Goal: Entertainment & Leisure: Consume media (video, audio)

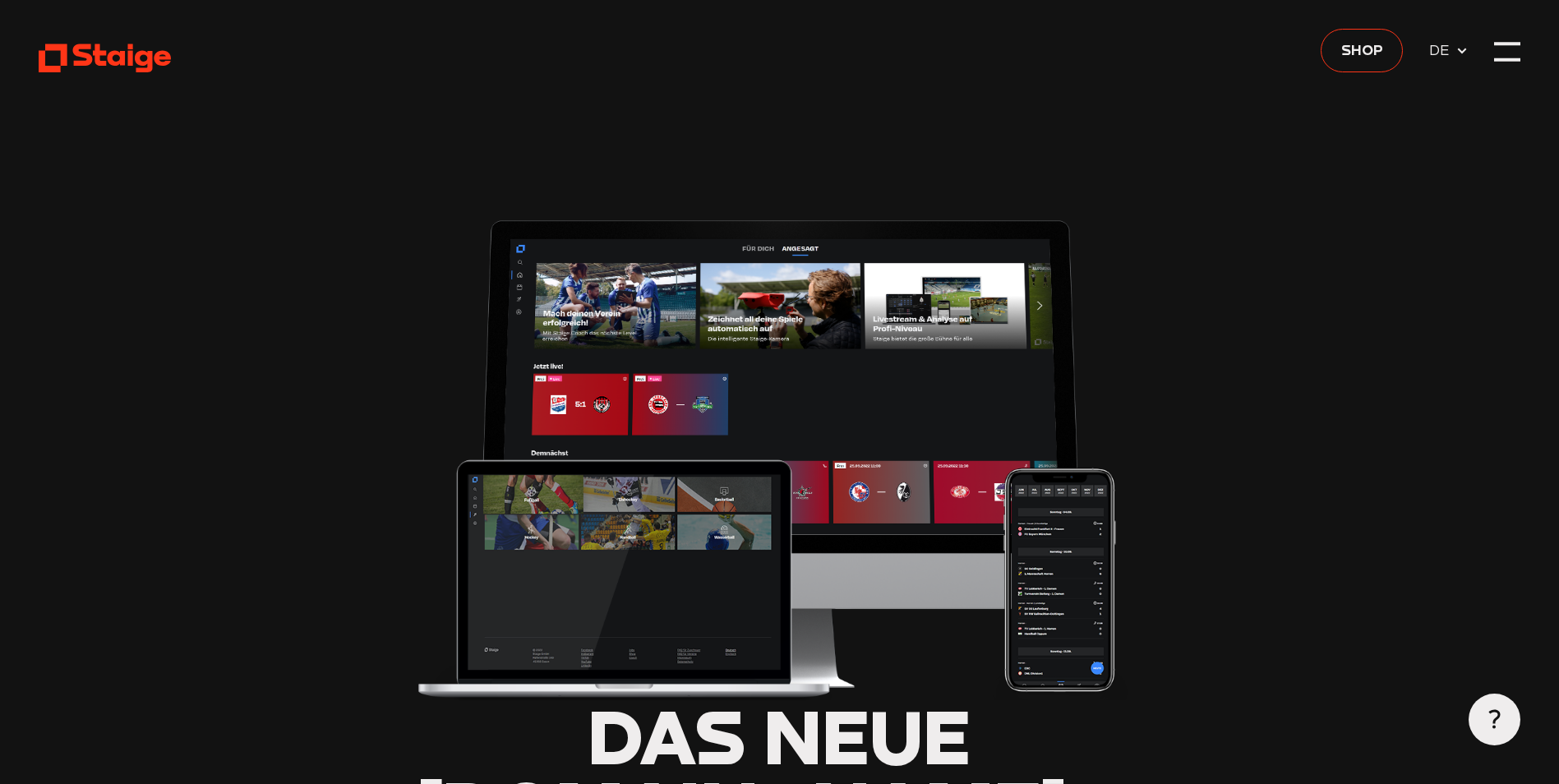
type input "0.8"
click at [1510, 41] on div at bounding box center [1507, 42] width 25 height 3
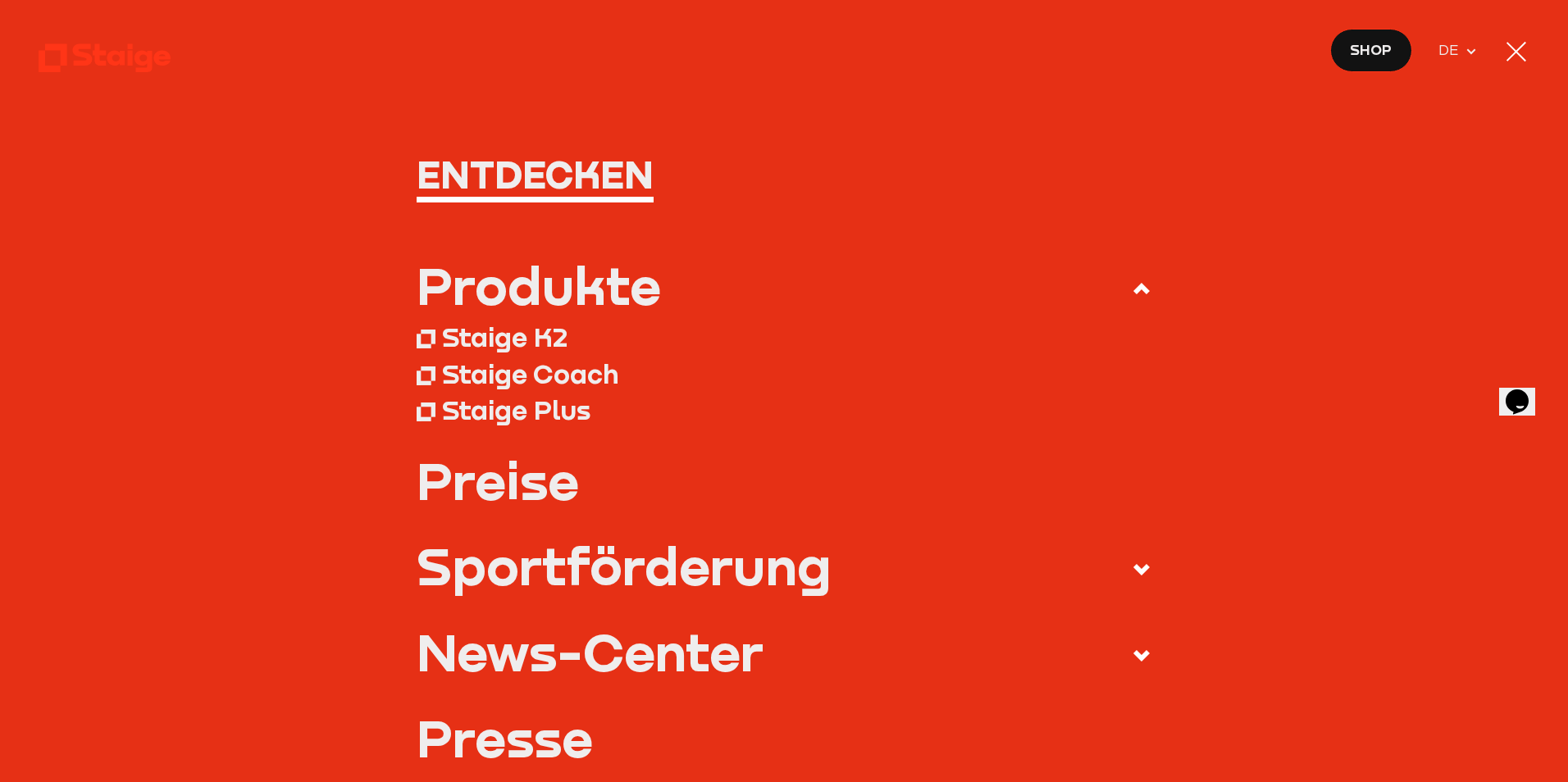
click at [1511, 42] on div at bounding box center [1516, 51] width 26 height 26
